Goal: Complete application form

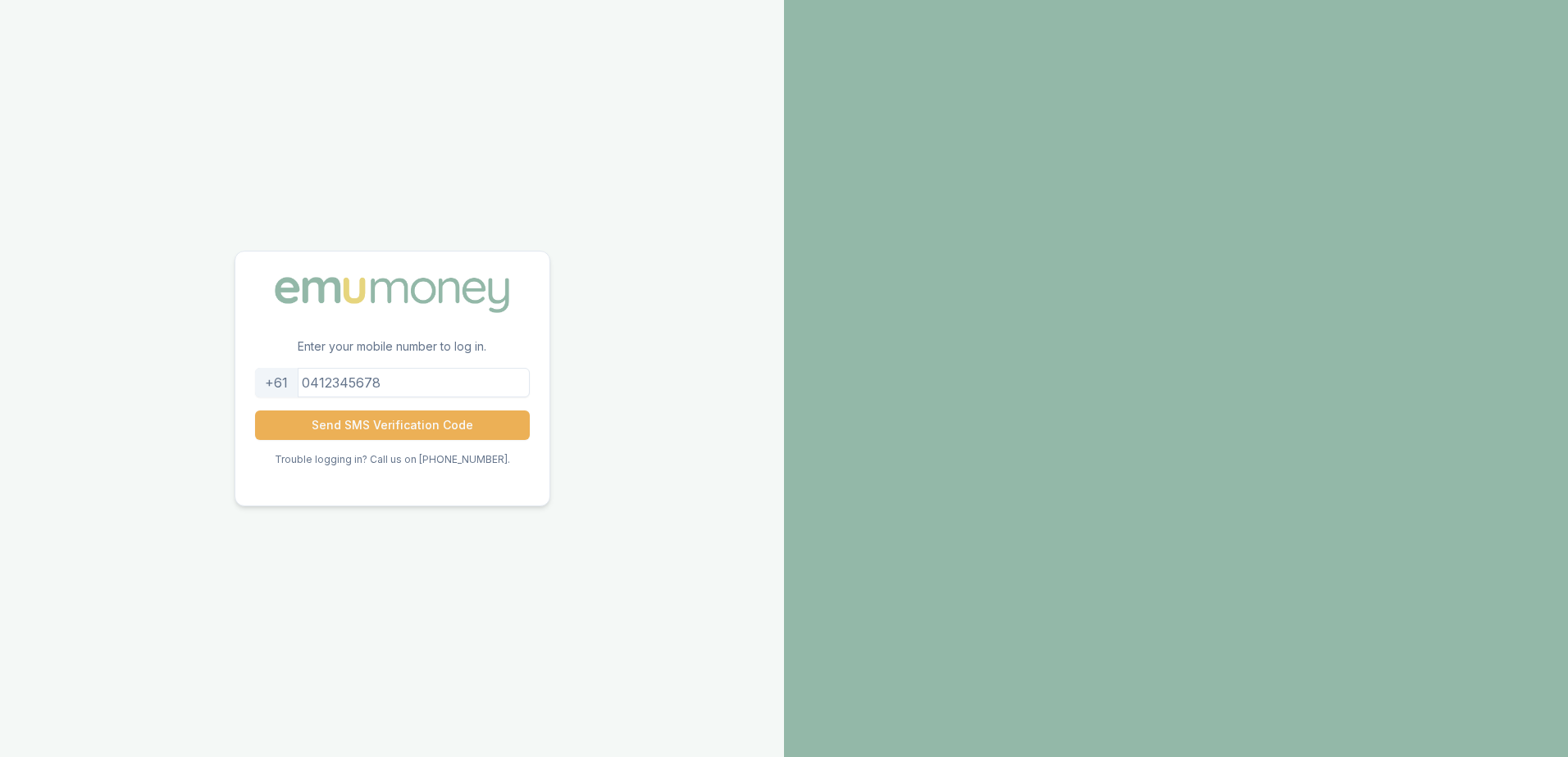
click at [459, 384] on input "tel" at bounding box center [392, 383] width 274 height 30
type input "0400209559"
click at [437, 420] on button "Send SMS Verification Code" at bounding box center [392, 425] width 274 height 30
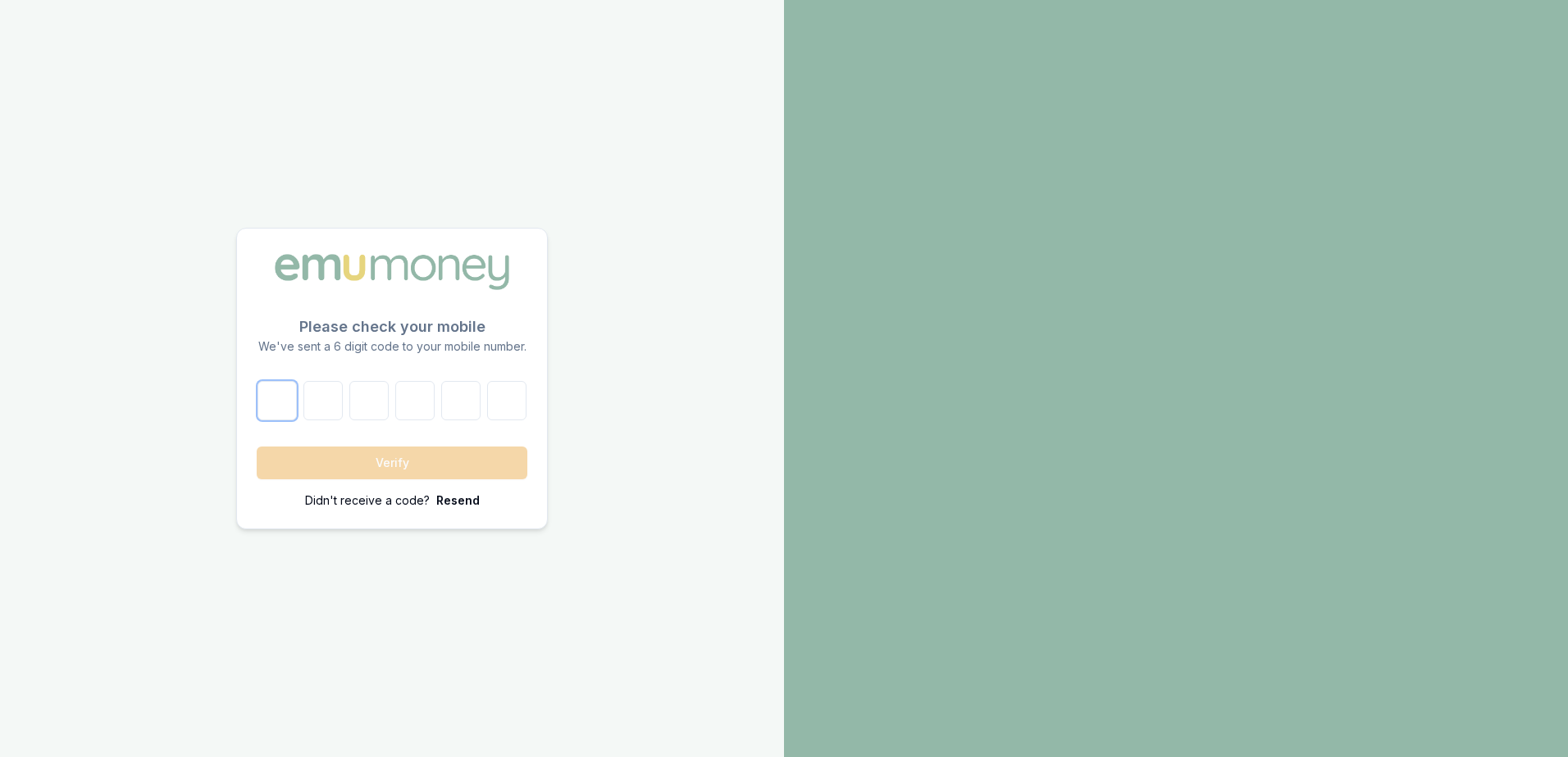
click at [290, 409] on input "number" at bounding box center [277, 401] width 39 height 39
type input "1"
type input "8"
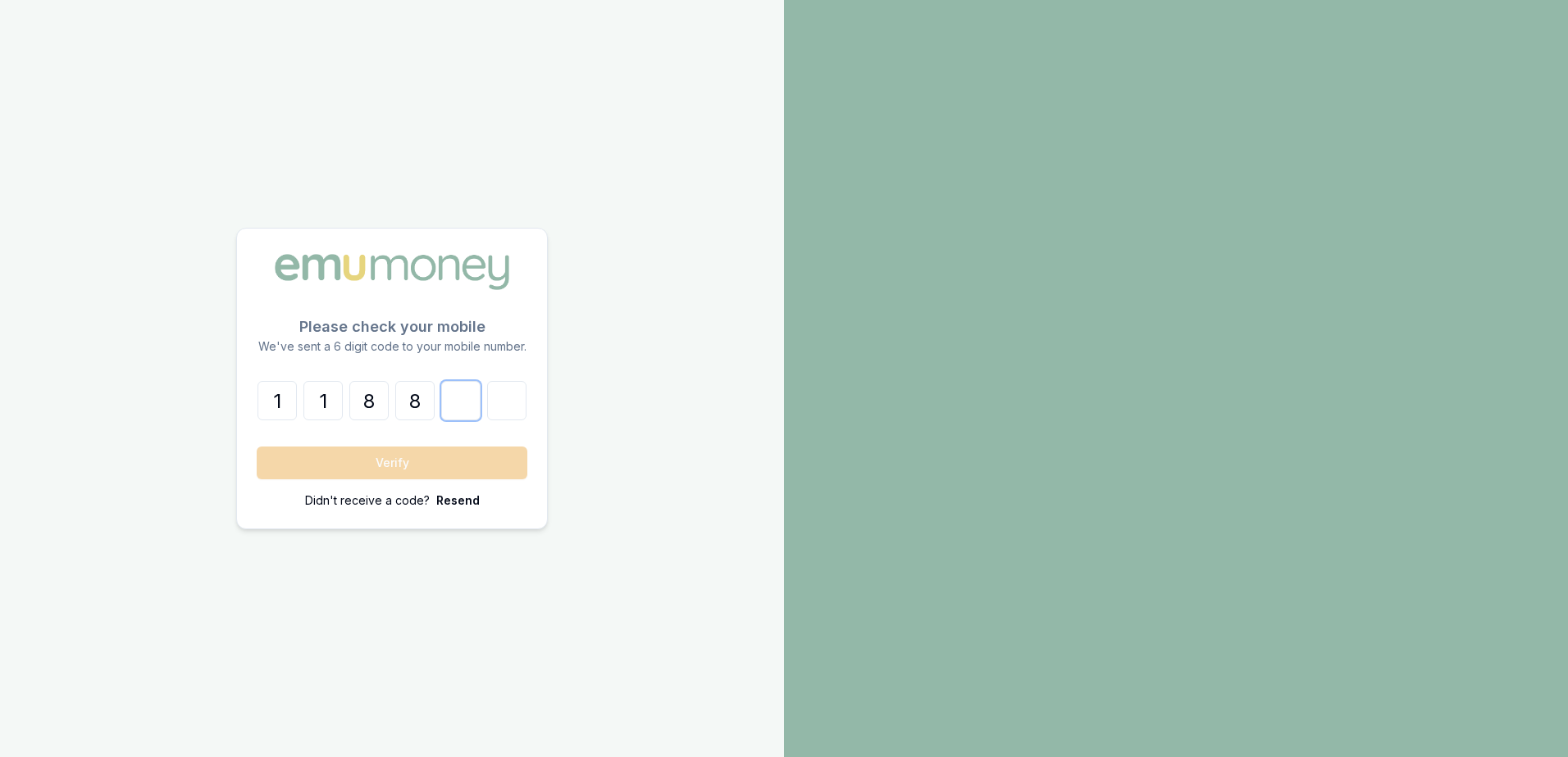
type input "0"
type input "4"
click at [357, 455] on button "Verify" at bounding box center [392, 463] width 270 height 32
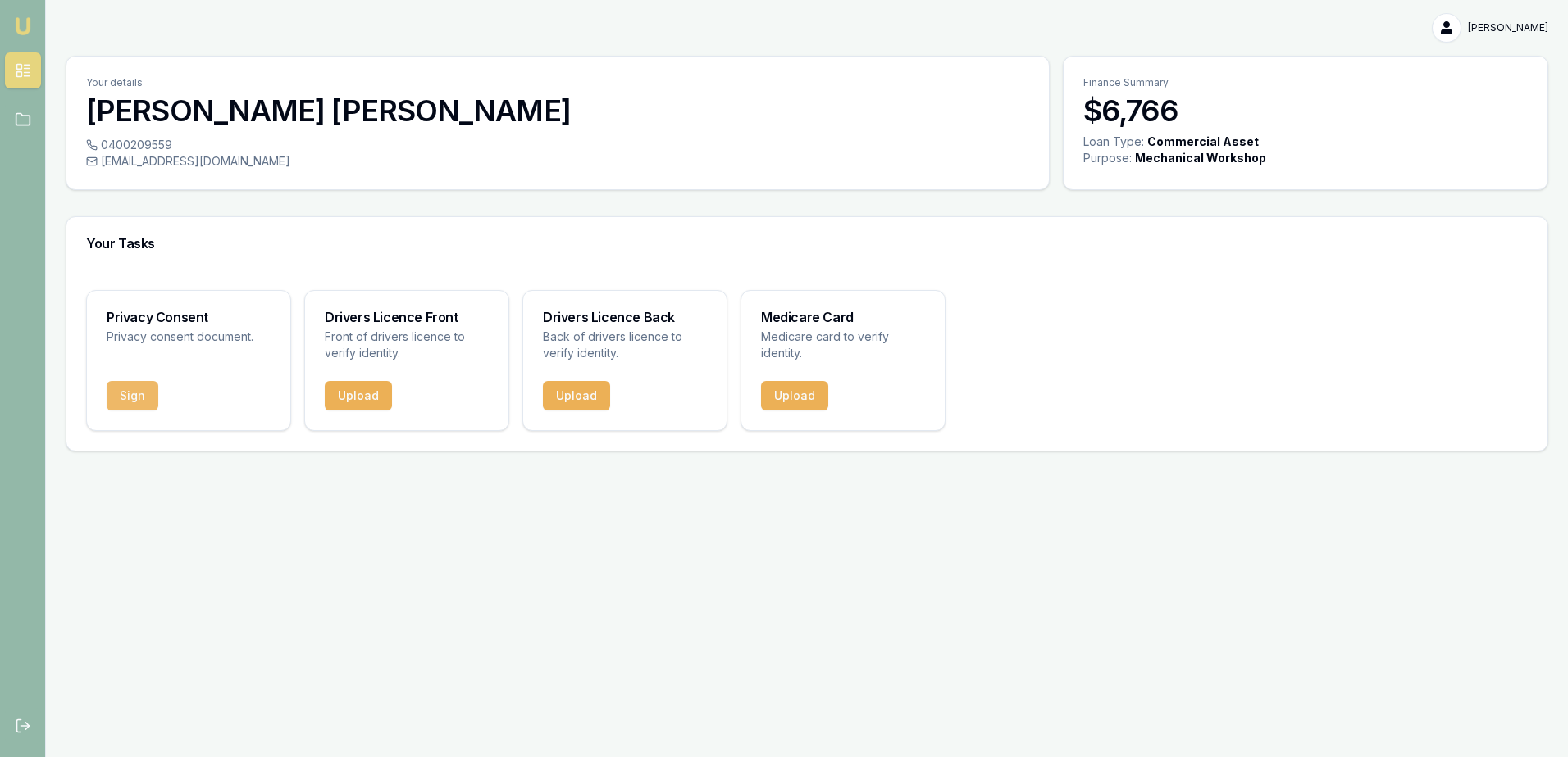
click at [134, 396] on button "Sign" at bounding box center [133, 396] width 51 height 30
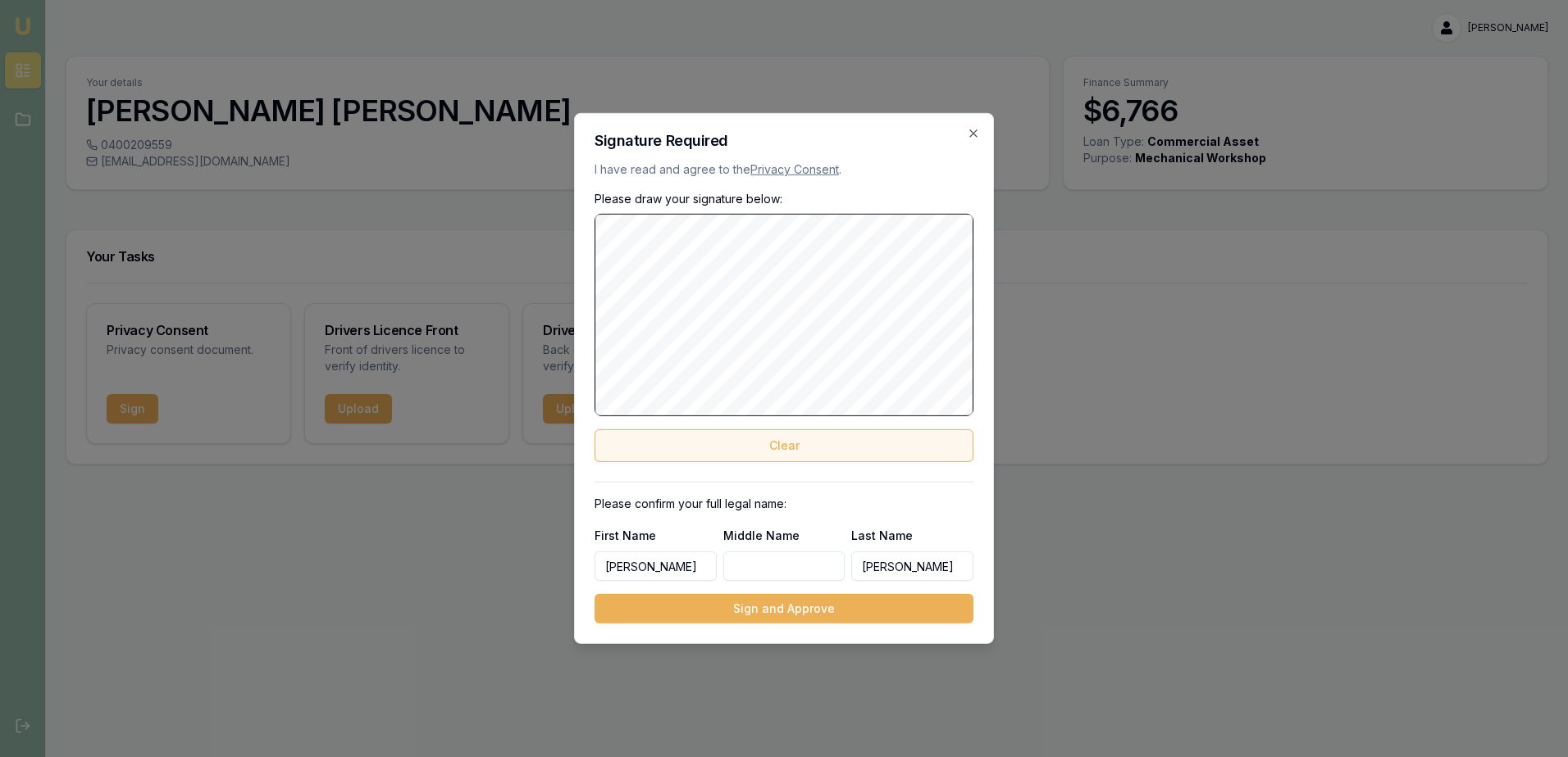
click at [781, 443] on button "Clear" at bounding box center [783, 445] width 379 height 32
click at [765, 571] on input "Middle Name" at bounding box center [784, 566] width 122 height 30
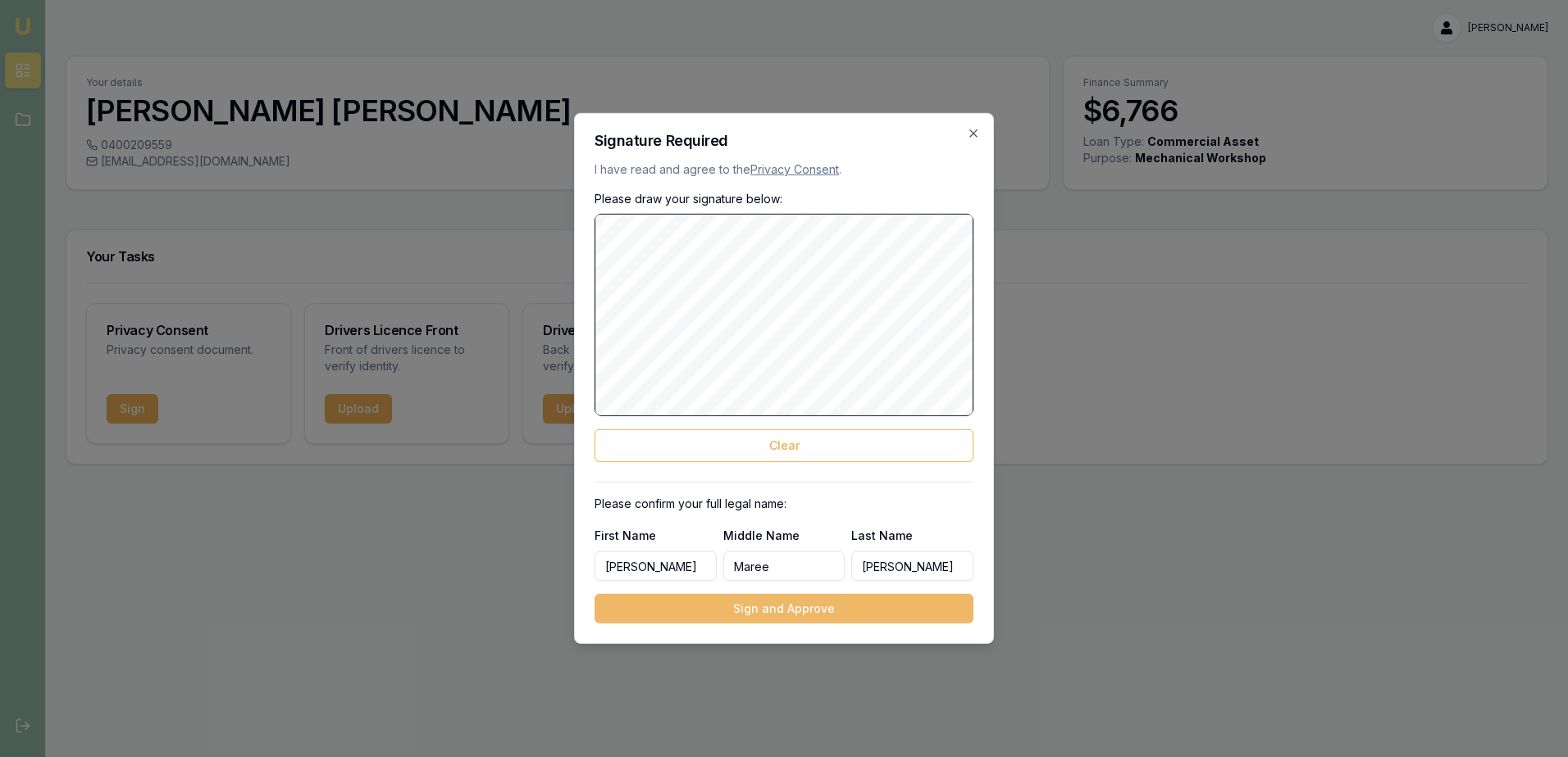
type input "Maree"
click at [761, 606] on button "Sign and Approve" at bounding box center [783, 608] width 379 height 30
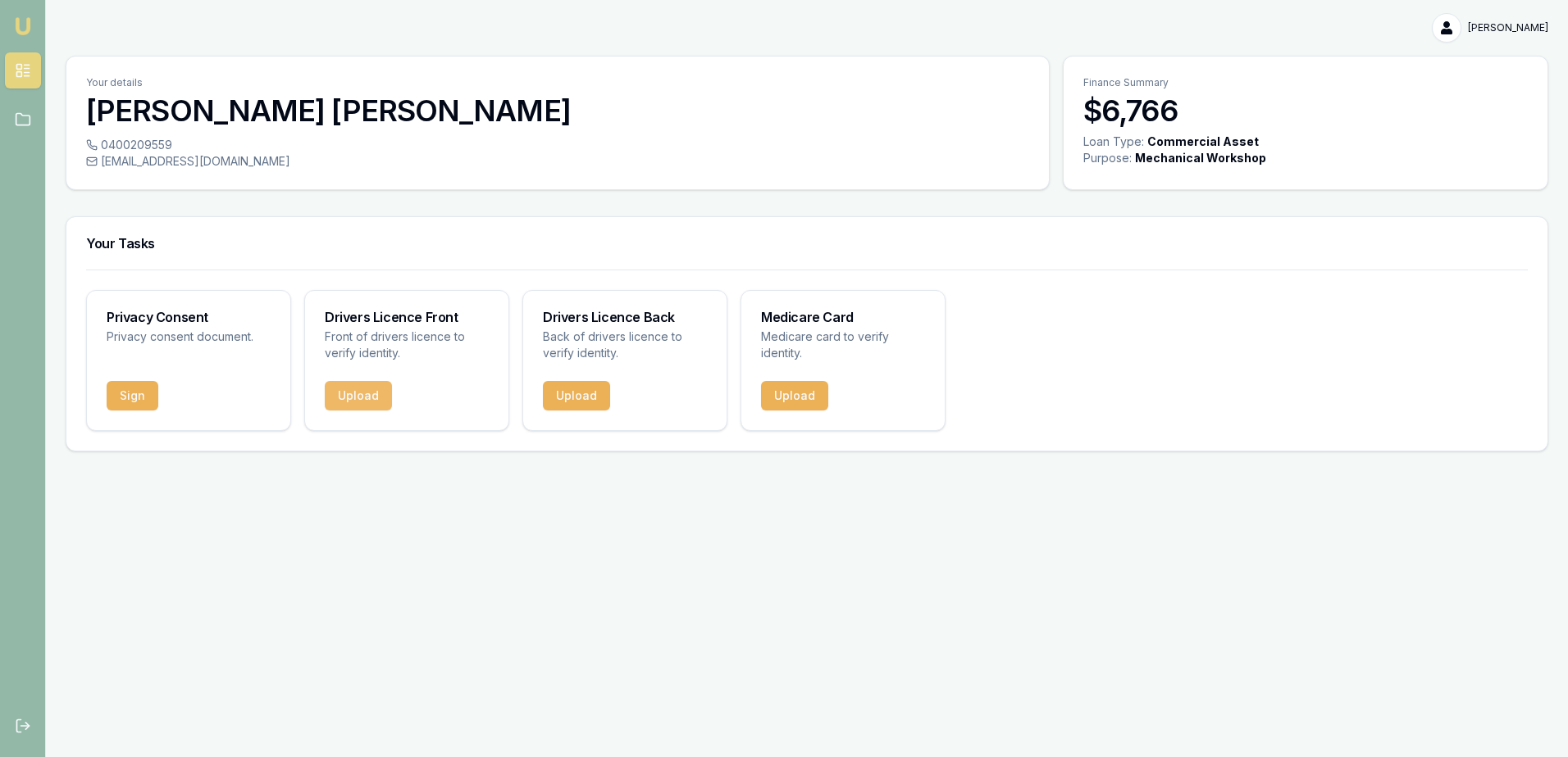
click at [373, 396] on button "Upload" at bounding box center [358, 396] width 68 height 30
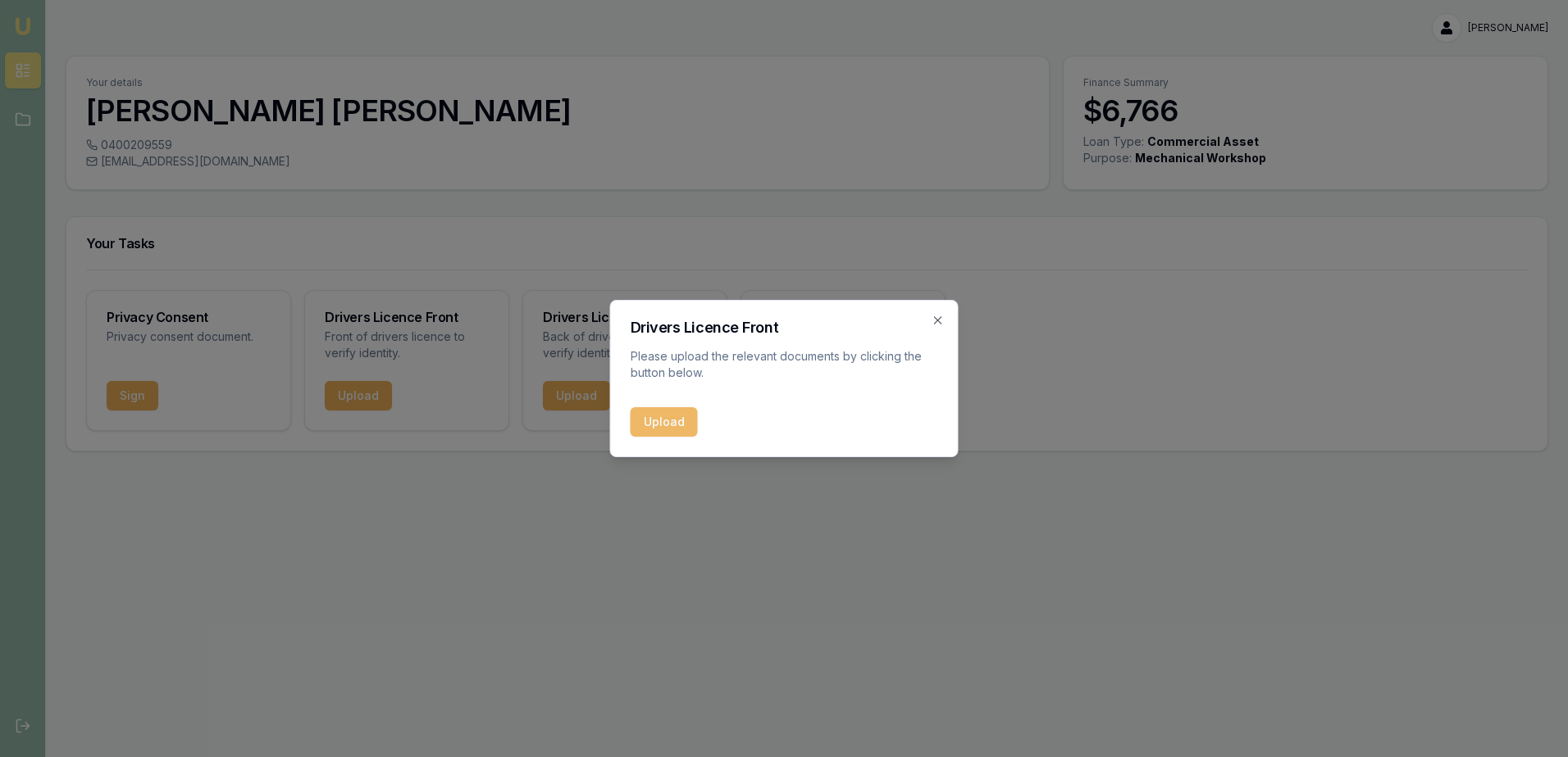
click at [675, 420] on button "Upload" at bounding box center [663, 422] width 68 height 30
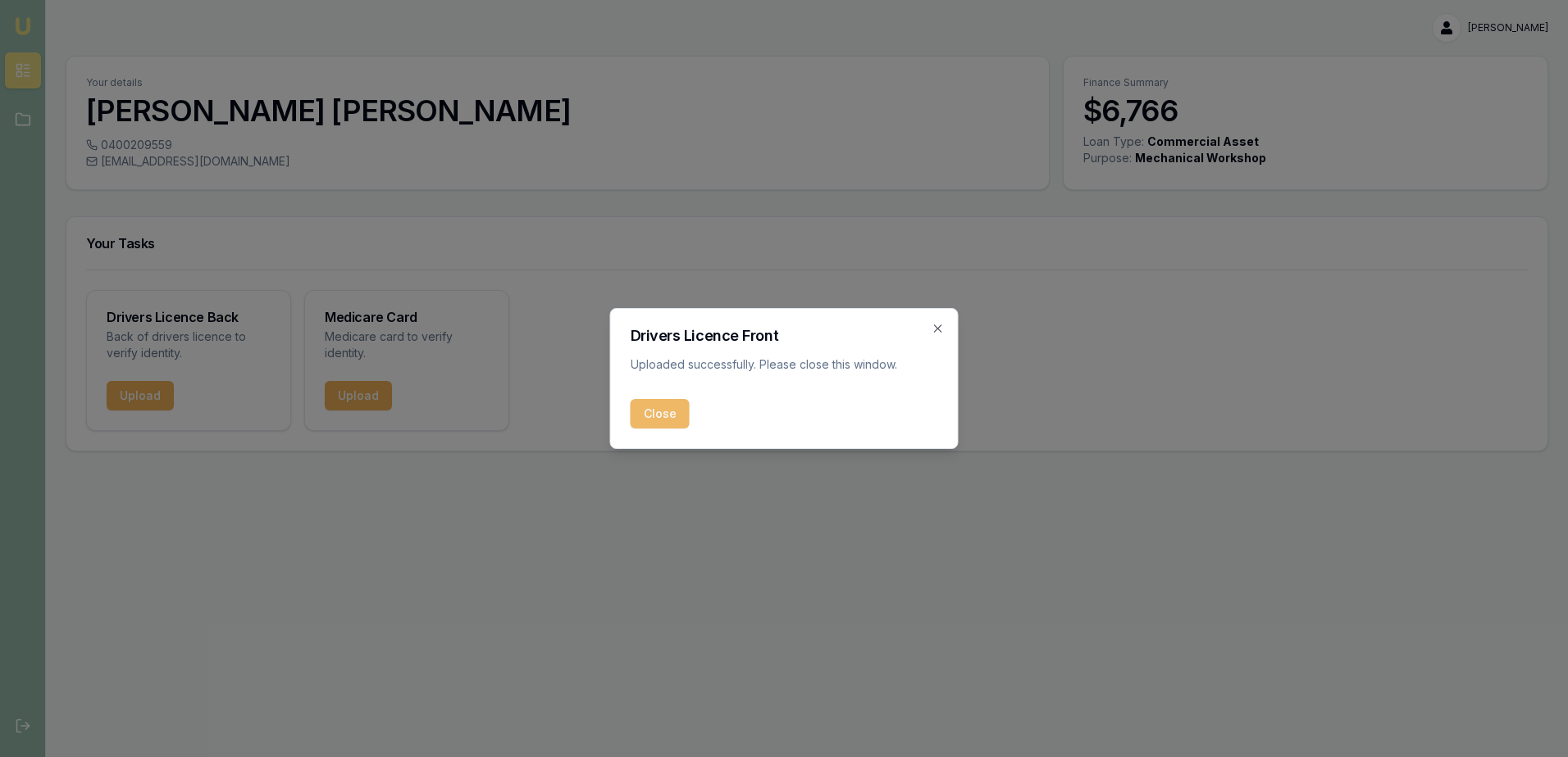
click at [673, 411] on button "Close" at bounding box center [659, 414] width 59 height 30
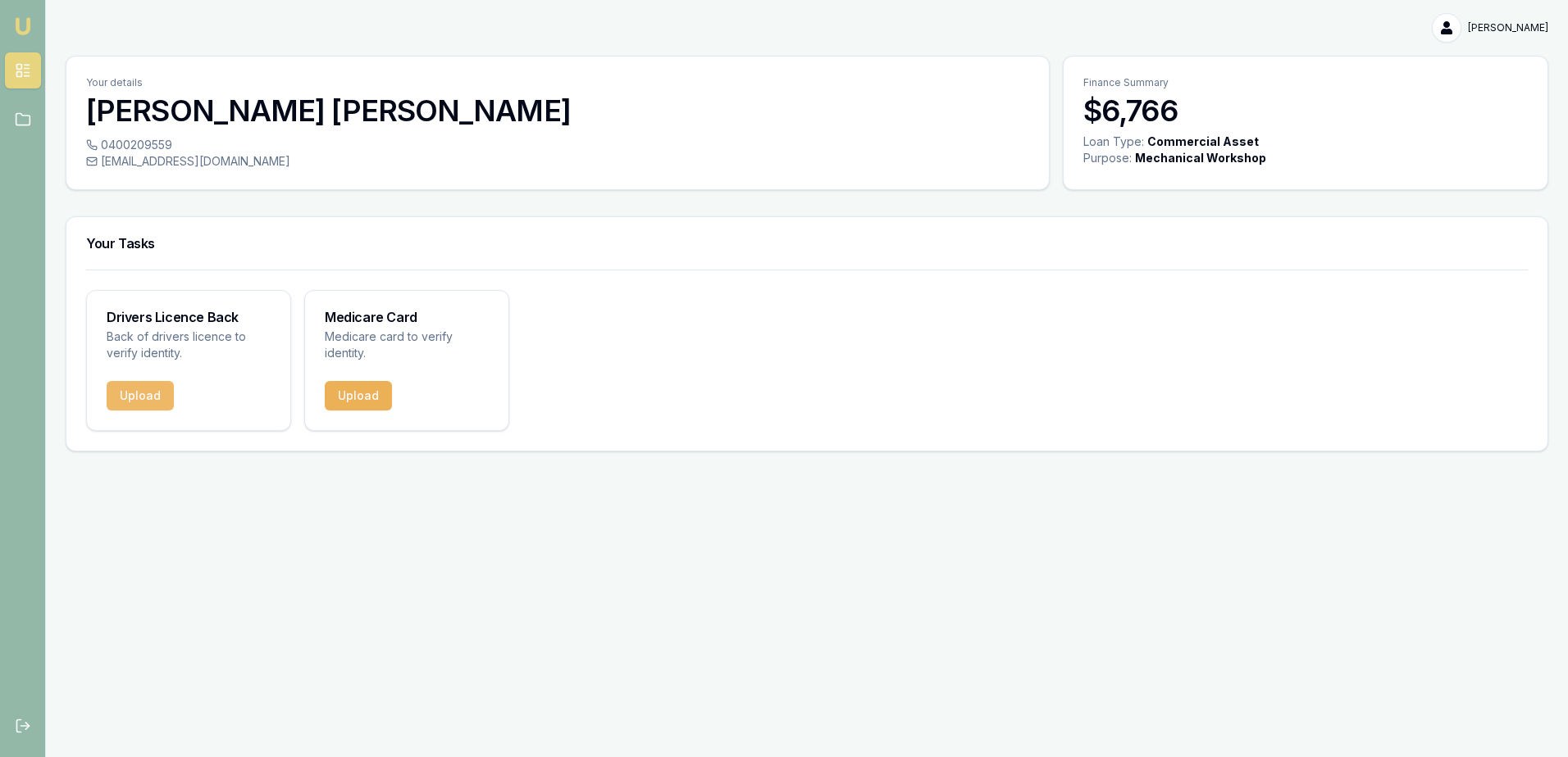
click at [143, 396] on button "Upload" at bounding box center [140, 396] width 68 height 30
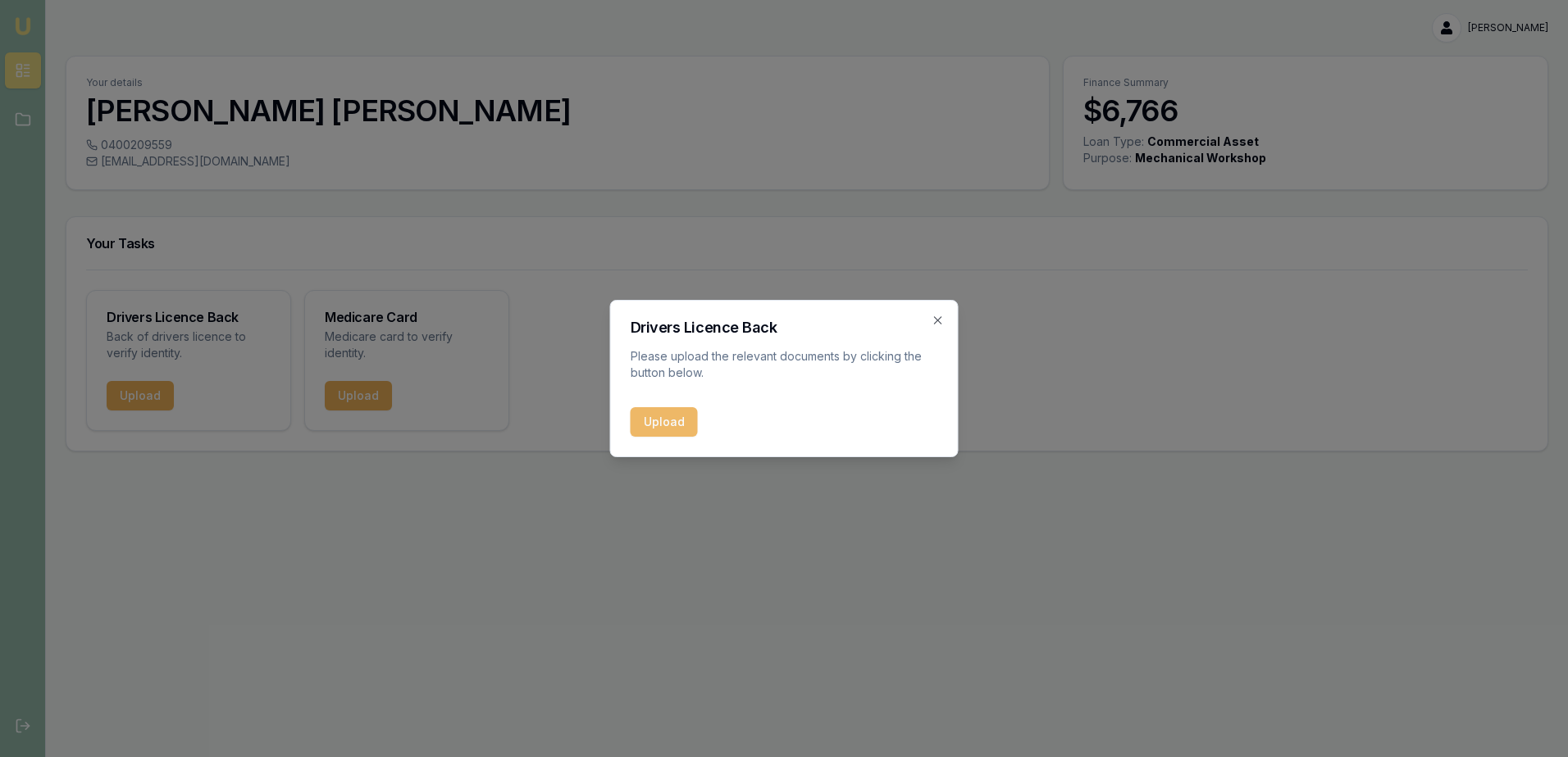
click at [671, 412] on button "Upload" at bounding box center [663, 422] width 68 height 30
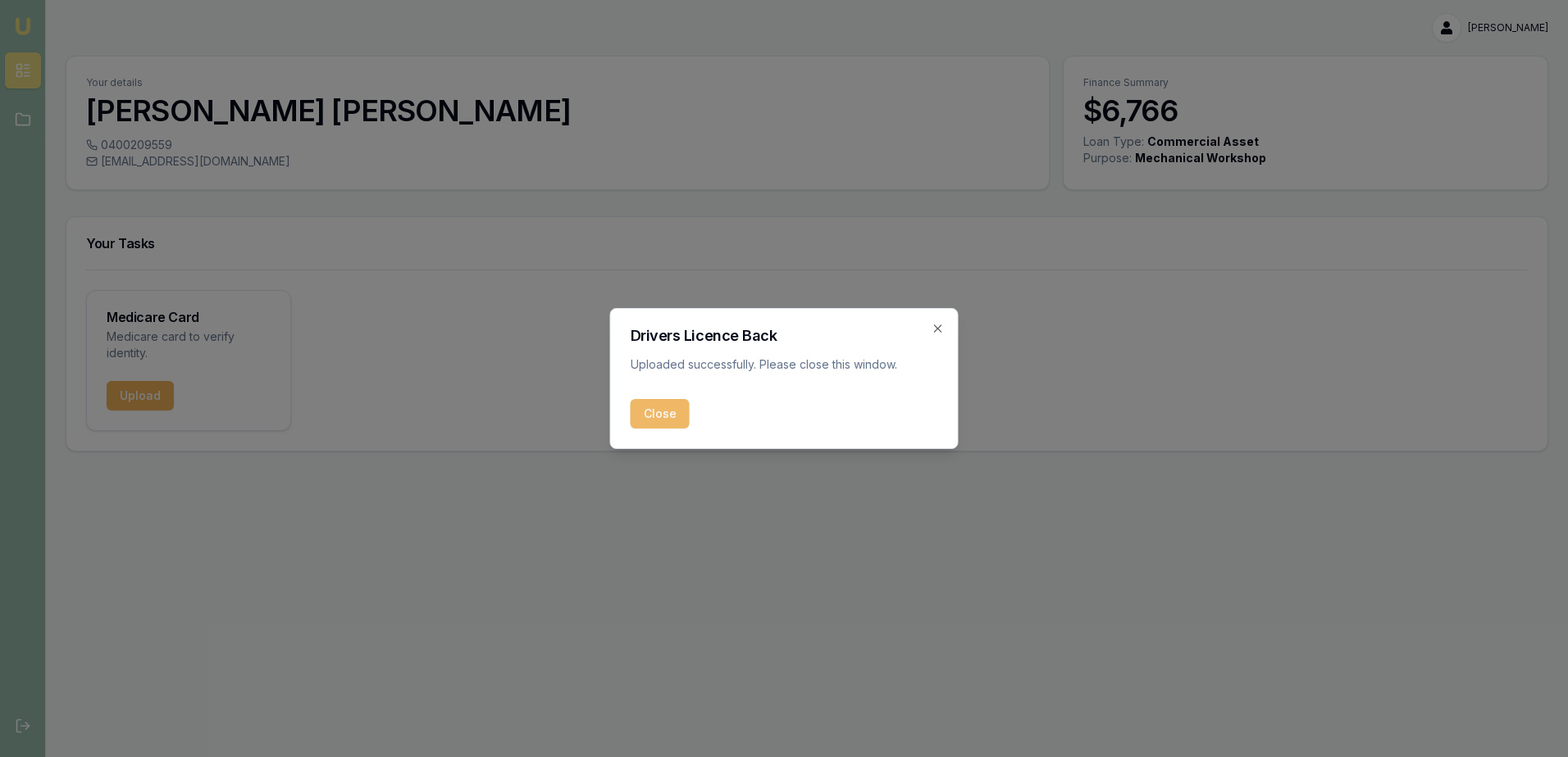
click at [652, 415] on button "Close" at bounding box center [659, 414] width 59 height 30
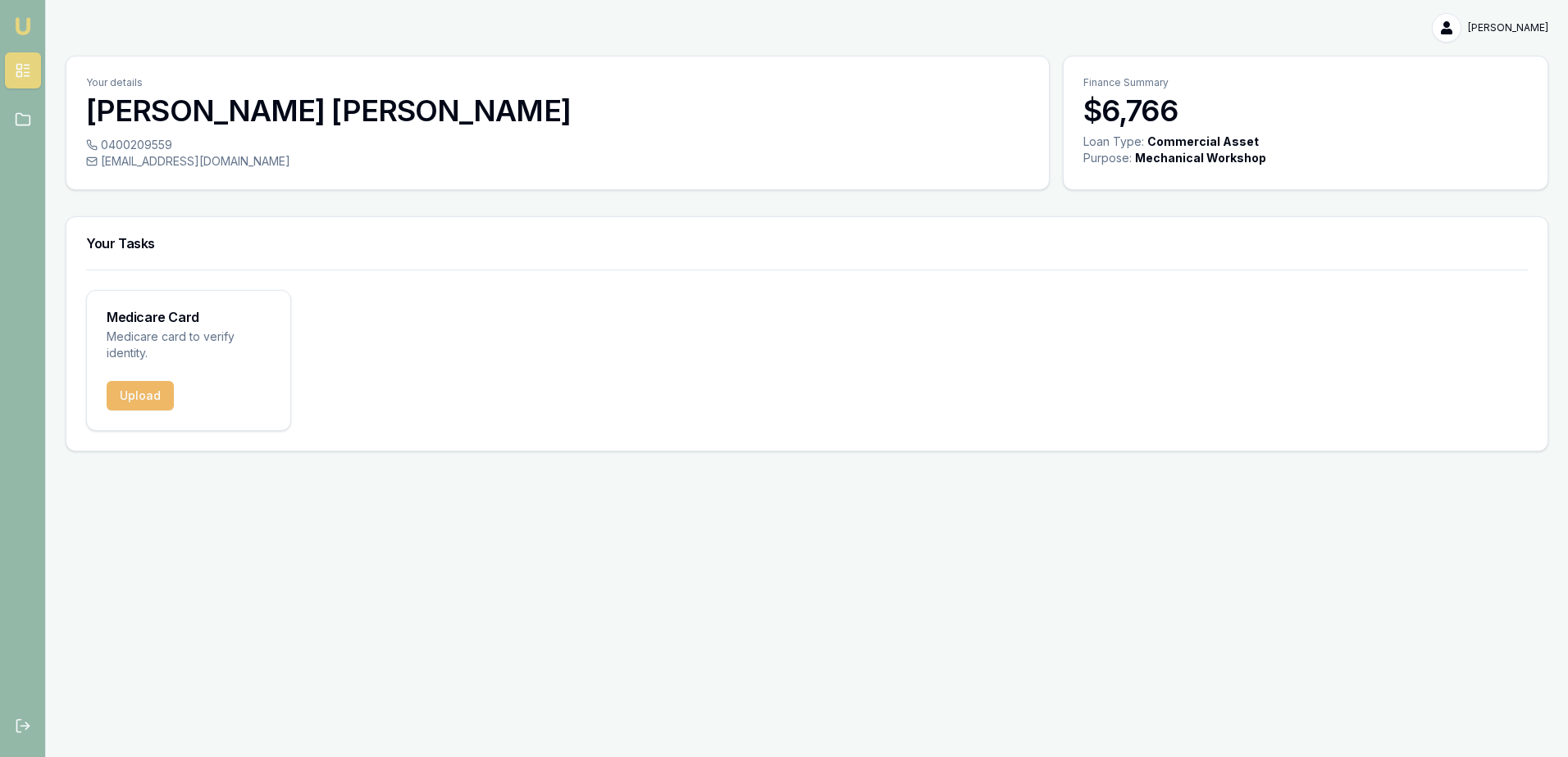
click at [125, 397] on button "Upload" at bounding box center [140, 396] width 68 height 30
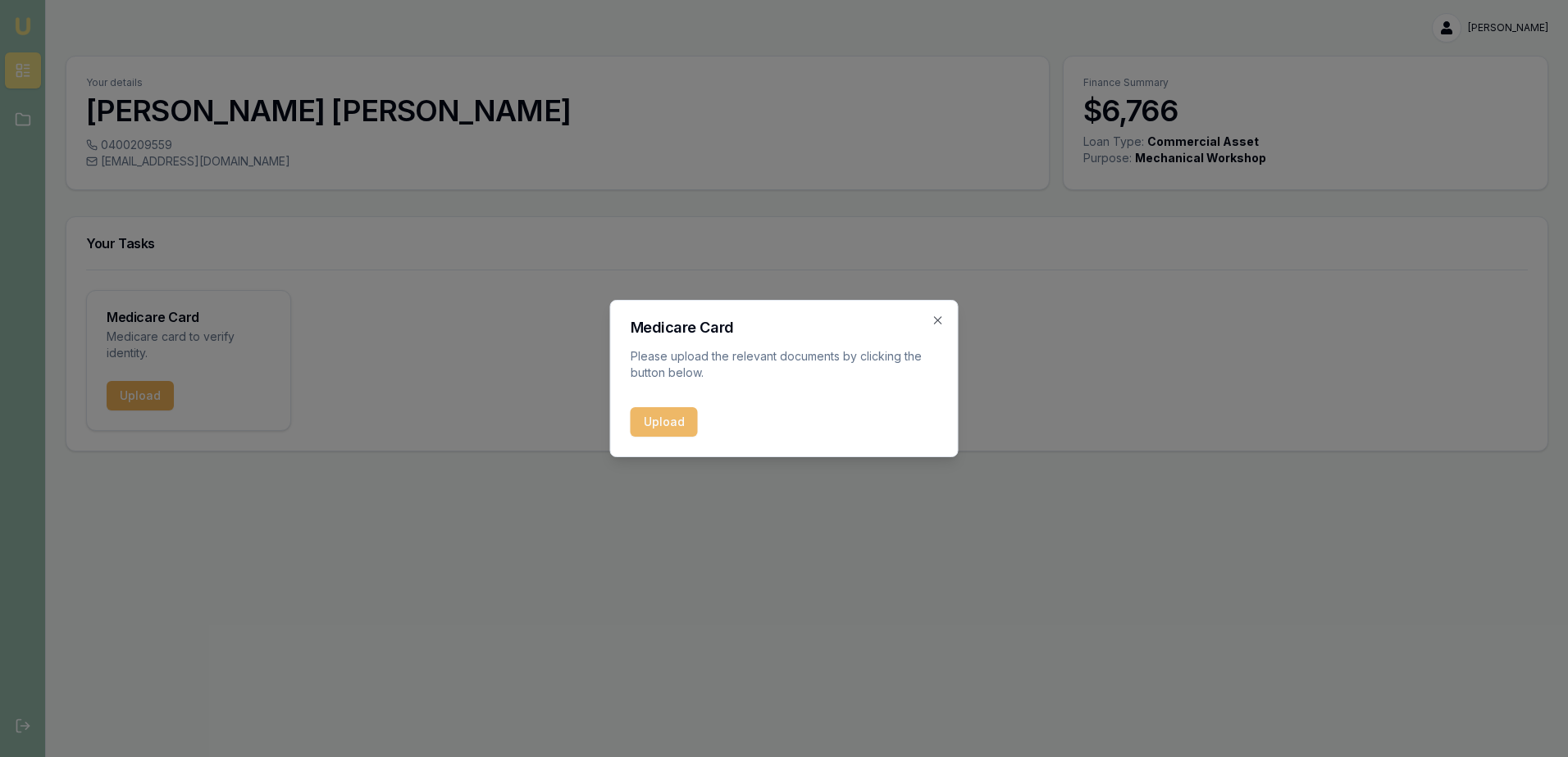
click at [672, 425] on button "Upload" at bounding box center [663, 422] width 68 height 30
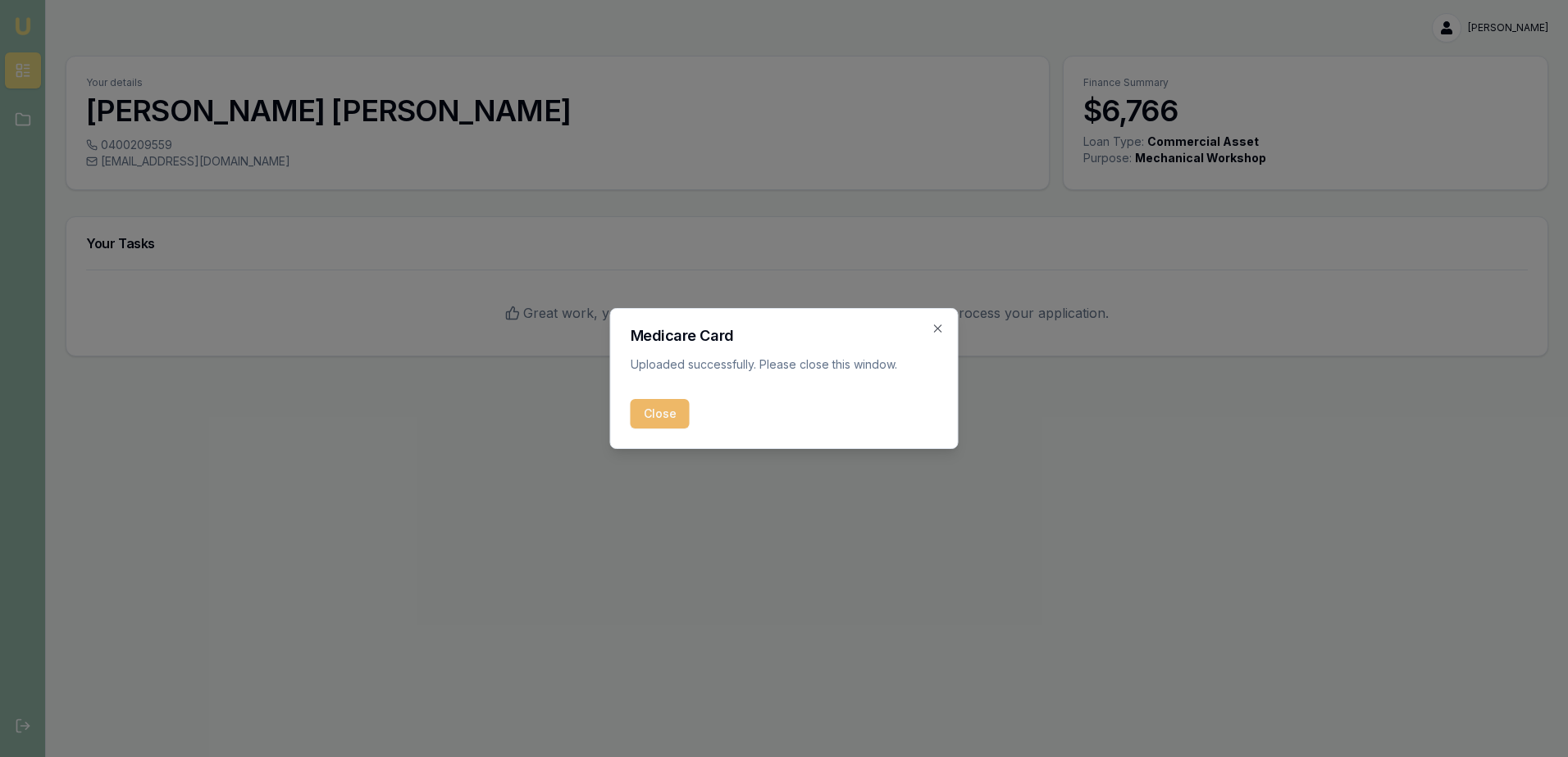
click at [673, 413] on button "Close" at bounding box center [659, 414] width 59 height 30
